Goal: Information Seeking & Learning: Learn about a topic

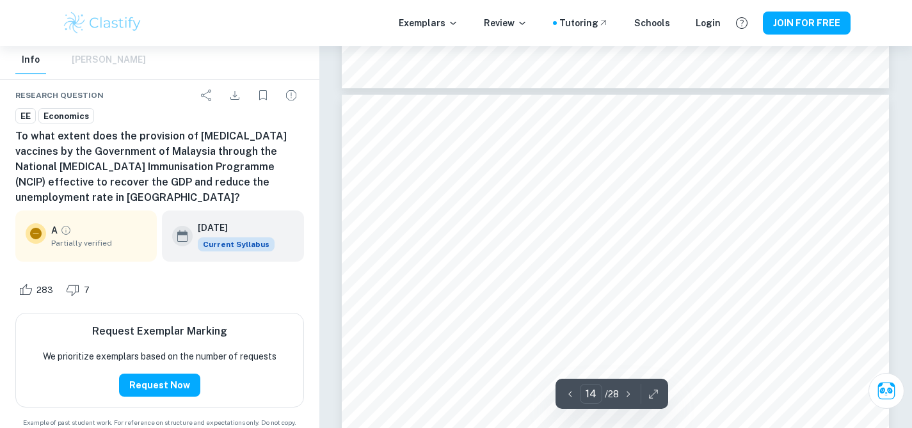
scroll to position [10102, 0]
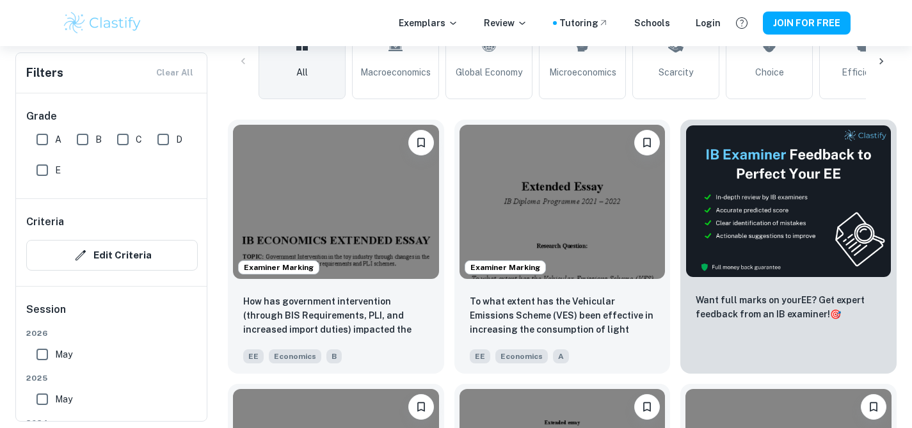
scroll to position [342, 0]
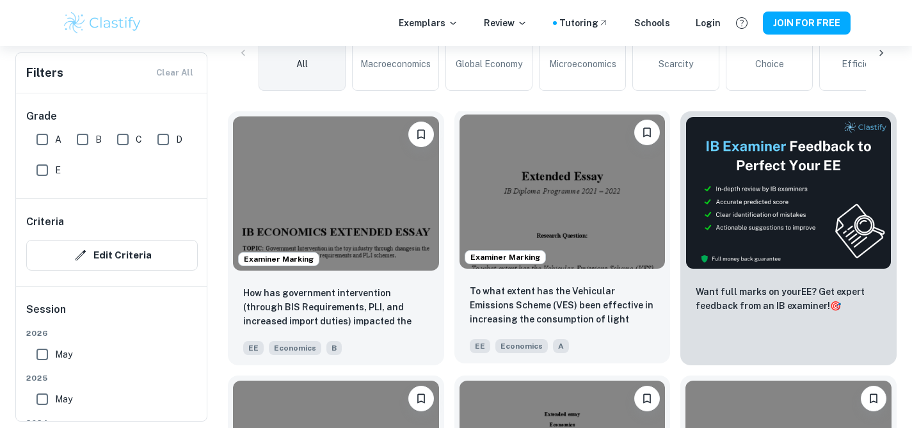
click at [557, 196] on img at bounding box center [562, 192] width 206 height 154
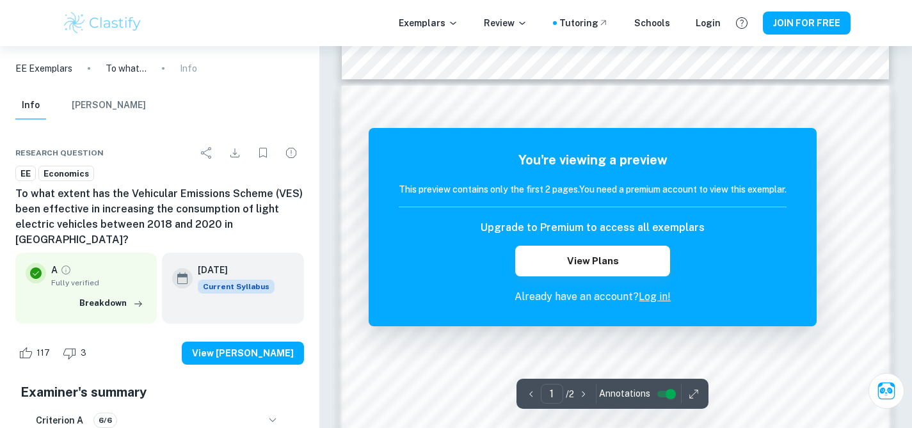
scroll to position [772, 0]
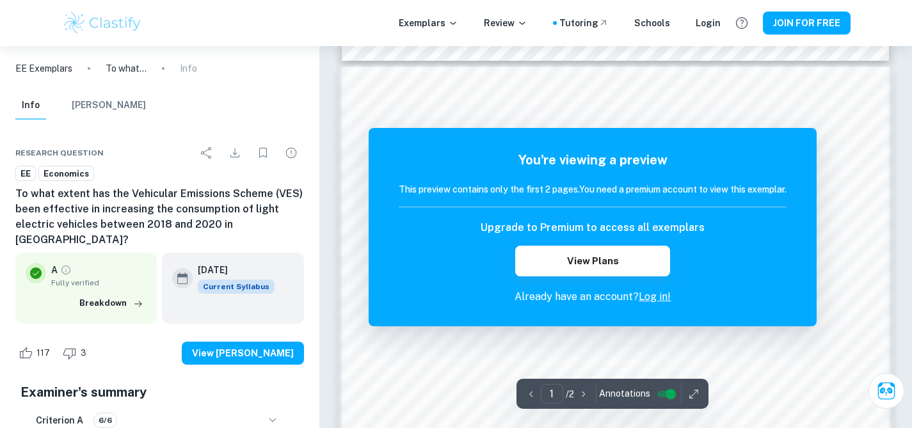
click at [582, 395] on icon "button" at bounding box center [583, 394] width 13 height 13
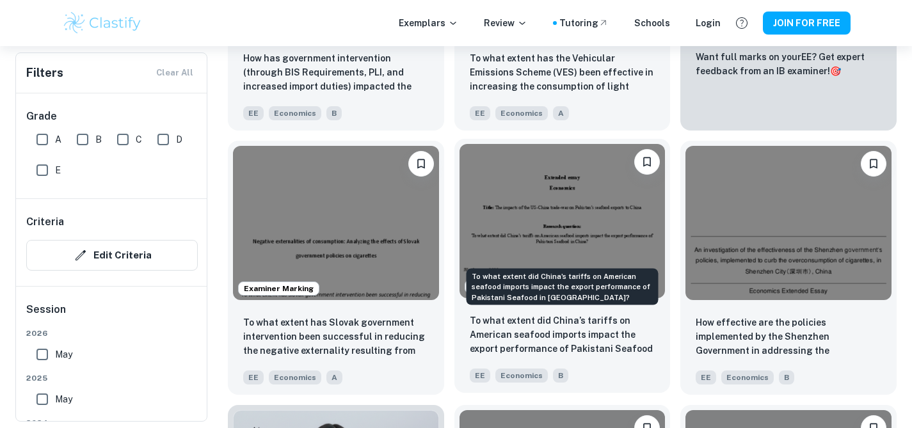
scroll to position [583, 0]
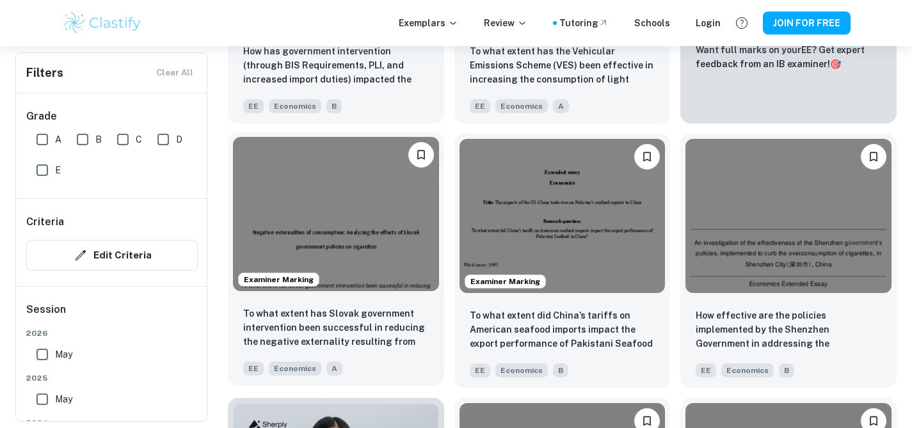
click at [342, 210] on img at bounding box center [336, 214] width 206 height 154
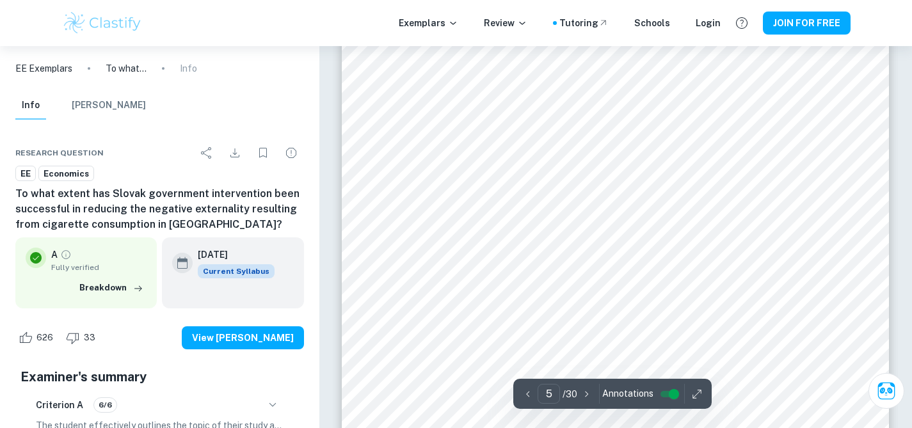
scroll to position [3089, 0]
type input "6"
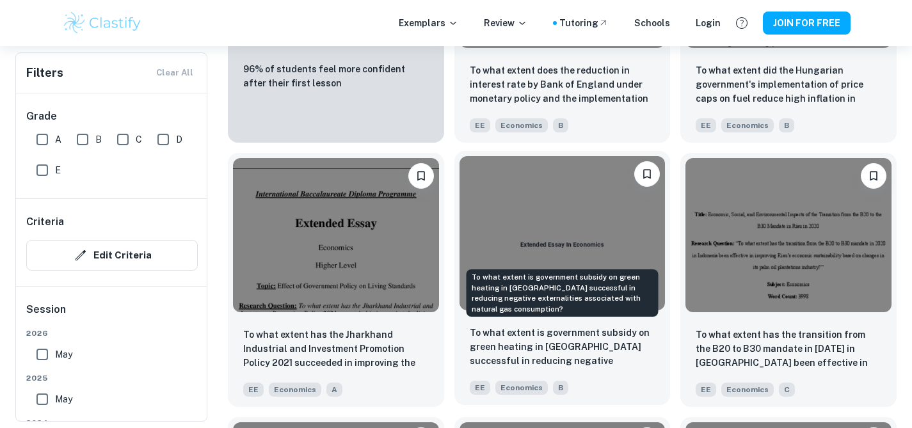
scroll to position [1100, 0]
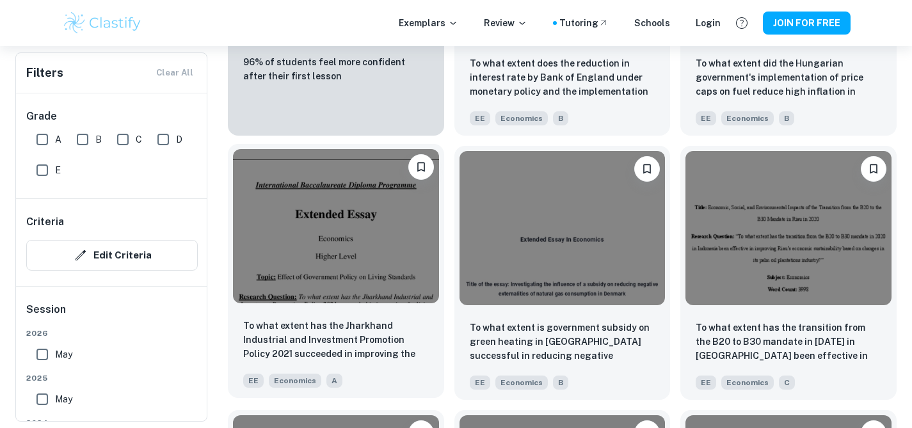
click at [347, 232] on img at bounding box center [336, 226] width 206 height 154
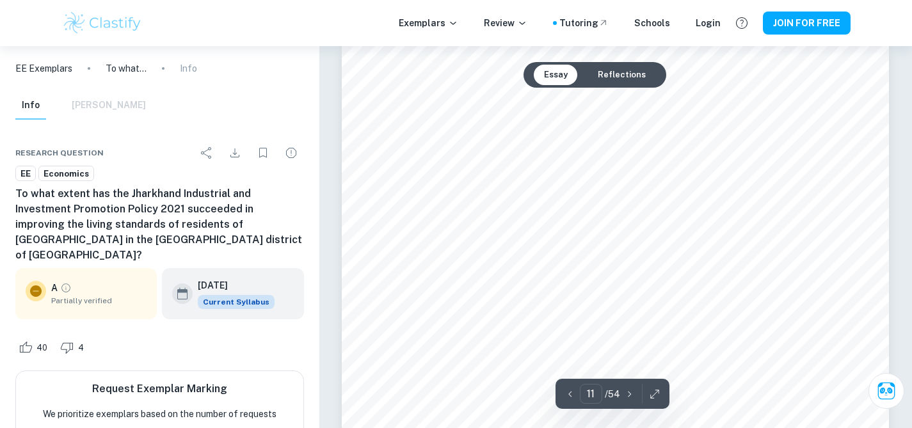
scroll to position [8090, 0]
type input "12"
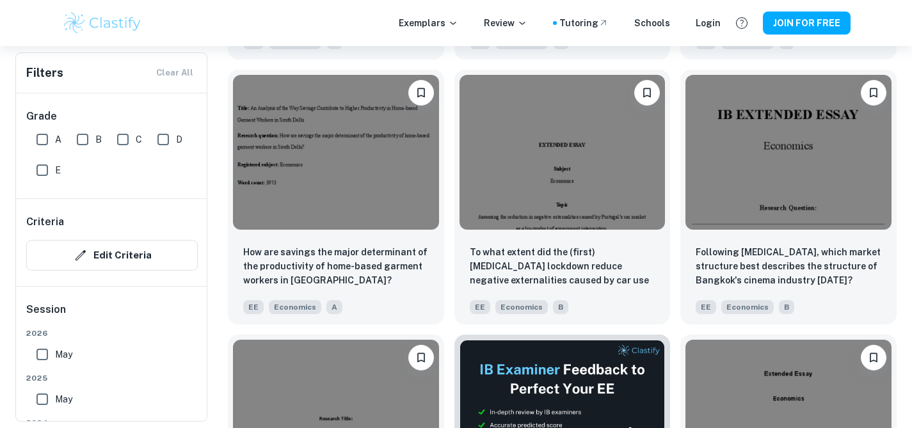
scroll to position [3036, 0]
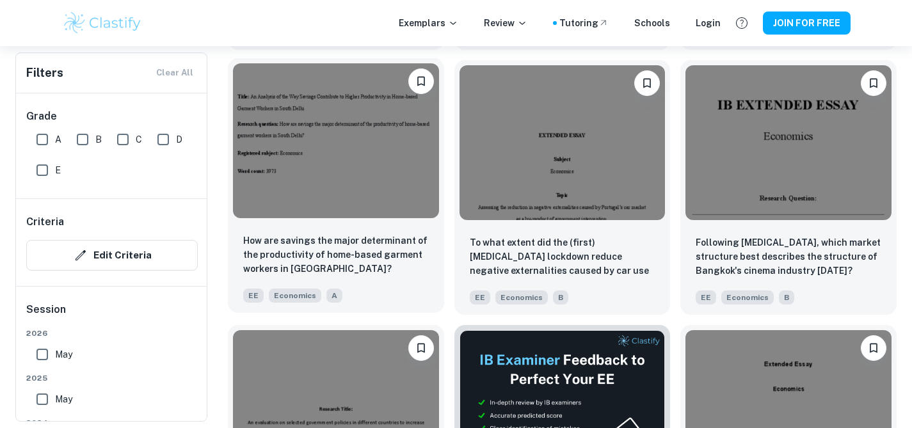
click at [342, 159] on img at bounding box center [336, 140] width 206 height 154
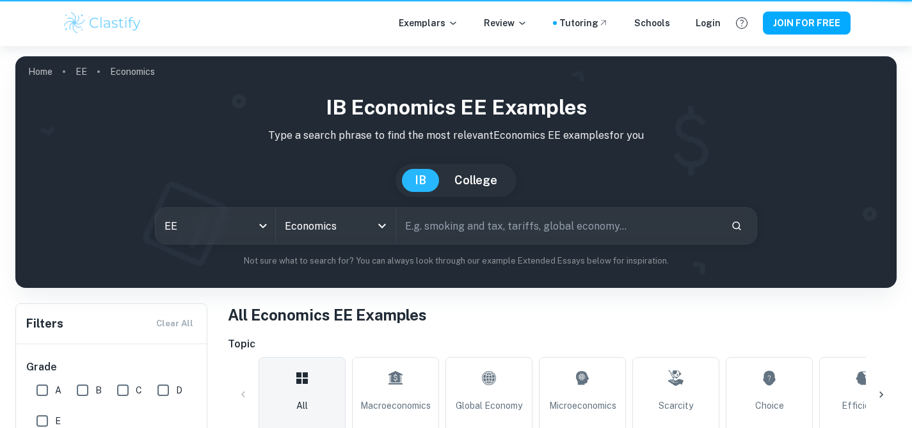
scroll to position [3036, 0]
